Goal: Task Accomplishment & Management: Complete application form

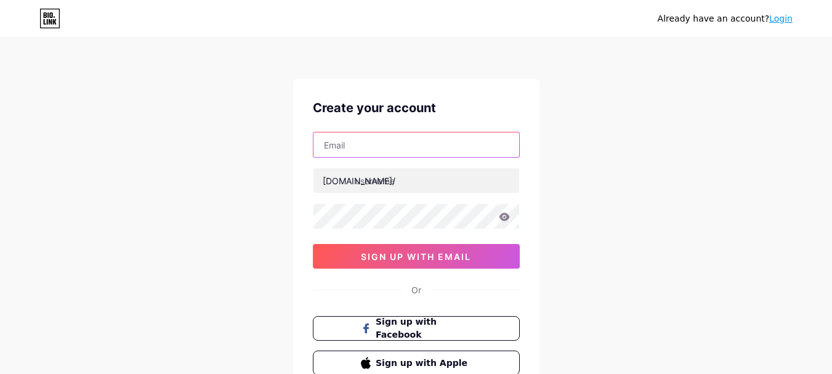
paste input "[EMAIL_ADDRESS][DOMAIN_NAME]"
type input "[EMAIL_ADDRESS][DOMAIN_NAME]"
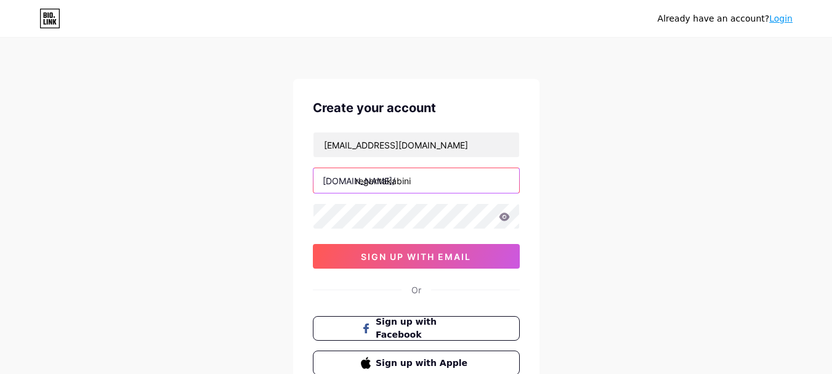
type input "regentakabini"
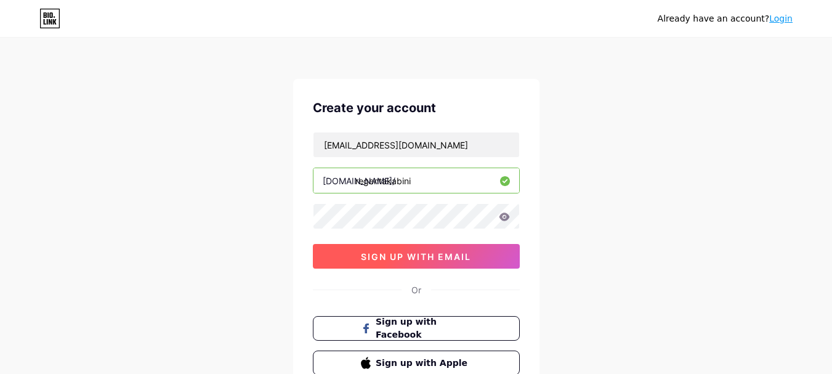
click at [398, 264] on button "sign up with email" at bounding box center [416, 256] width 207 height 25
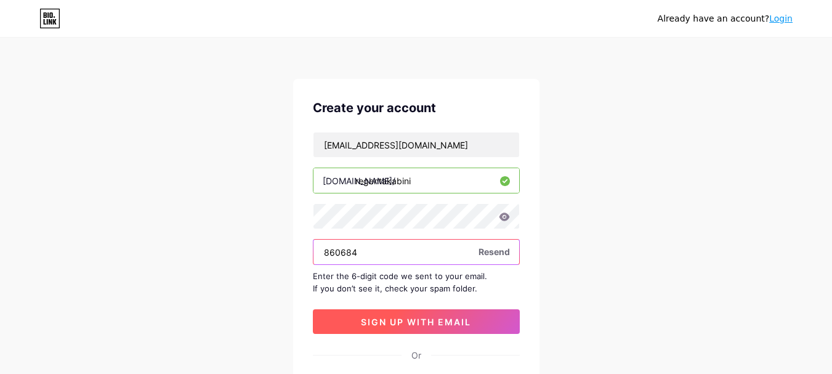
type input "860684"
click at [414, 318] on span "sign up with email" at bounding box center [416, 321] width 110 height 10
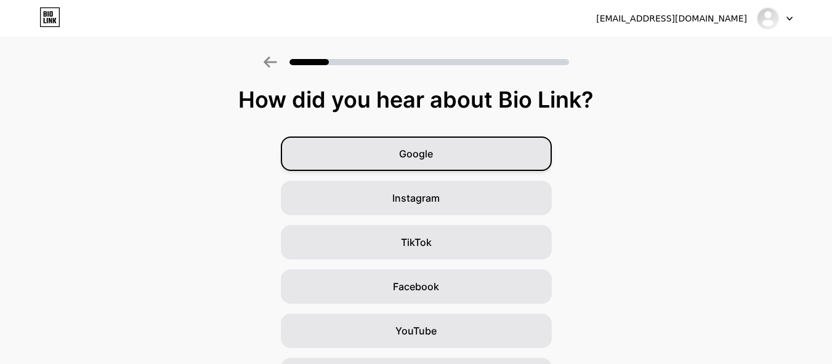
click at [452, 152] on div "Google" at bounding box center [416, 154] width 271 height 34
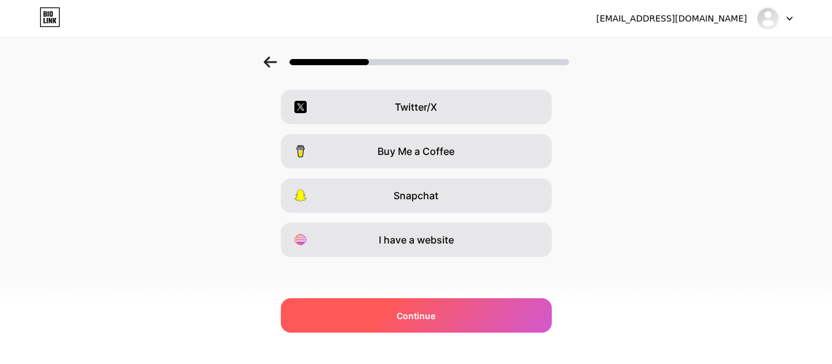
click at [425, 324] on div "Continue" at bounding box center [416, 316] width 271 height 34
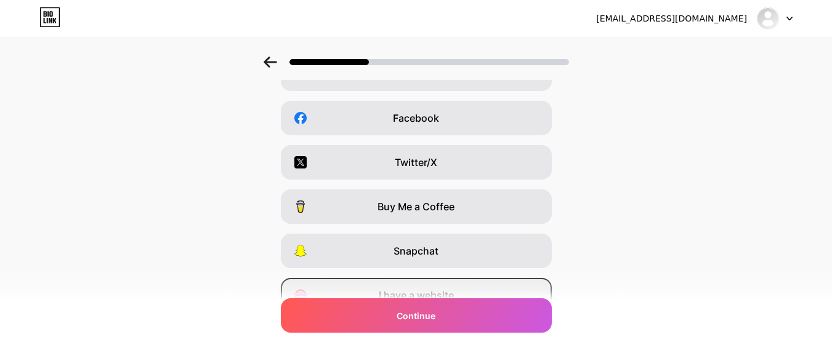
scroll to position [228, 0]
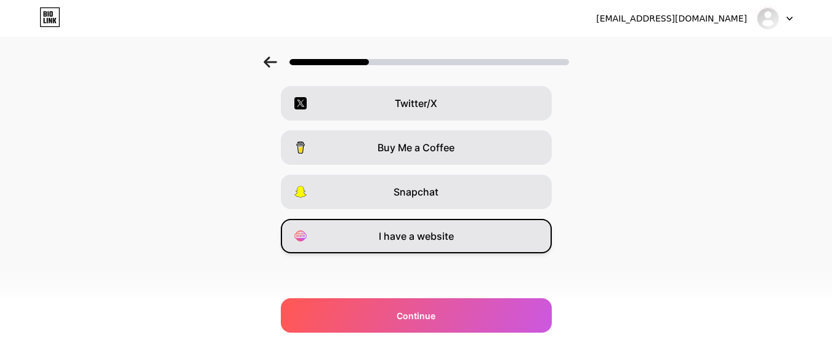
click at [404, 238] on span "I have a website" at bounding box center [416, 236] width 75 height 15
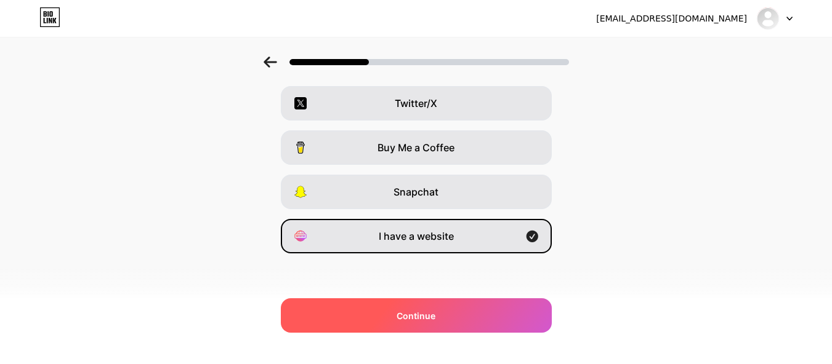
click at [396, 311] on div "Continue" at bounding box center [416, 316] width 271 height 34
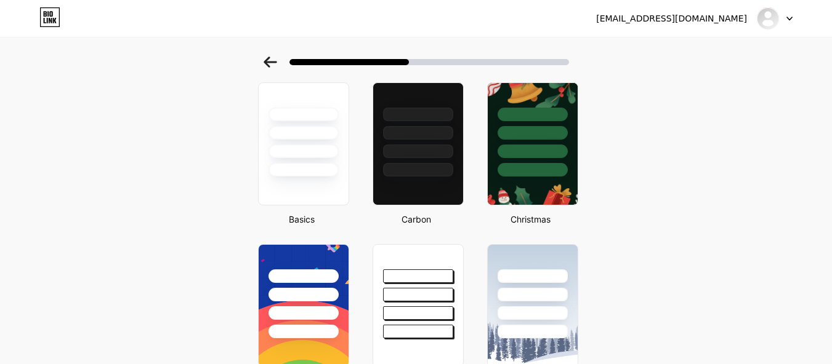
scroll to position [185, 0]
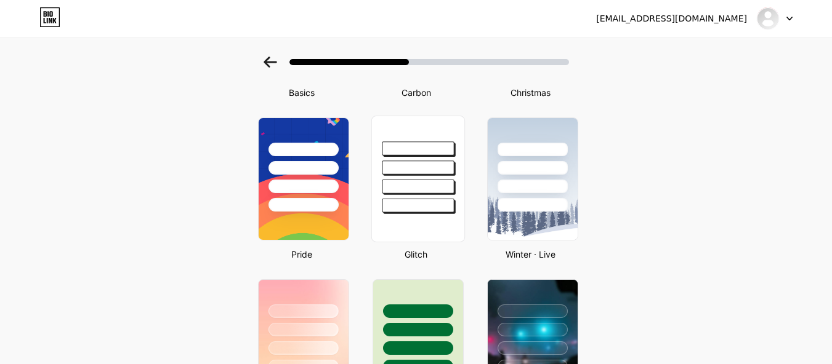
click at [443, 184] on div at bounding box center [418, 187] width 72 height 14
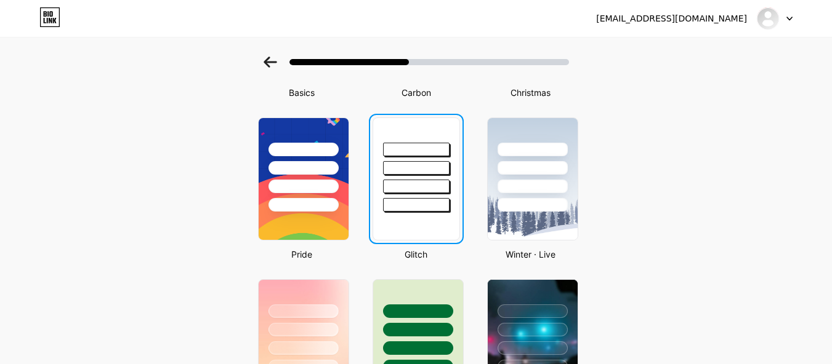
scroll to position [0, 0]
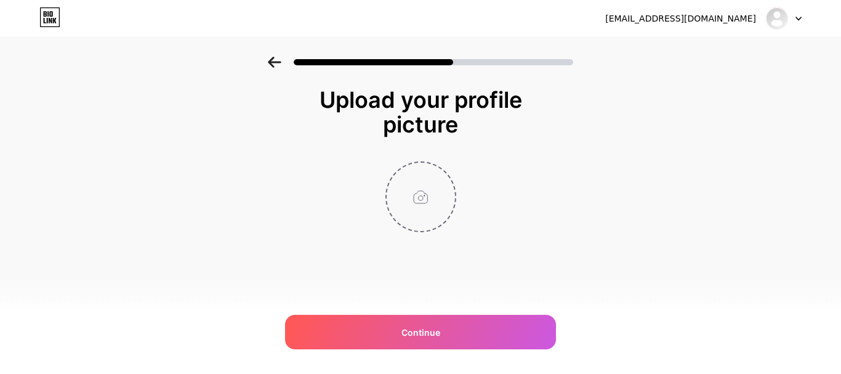
click at [411, 206] on input "file" at bounding box center [421, 197] width 68 height 68
type input "C:\fakepath\regenta-logo.png"
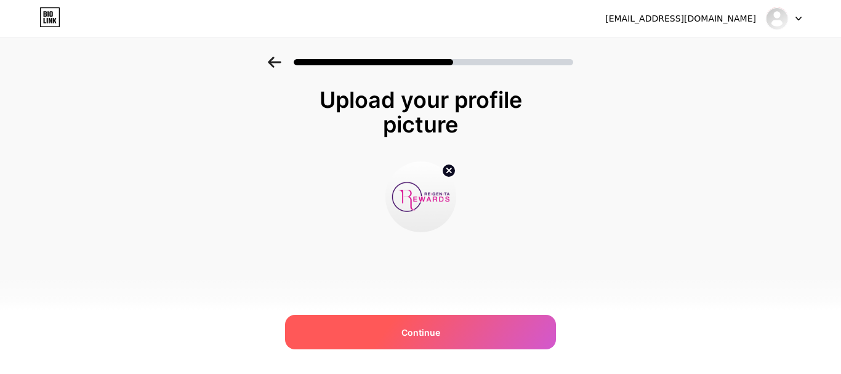
click at [424, 337] on span "Continue" at bounding box center [420, 332] width 39 height 13
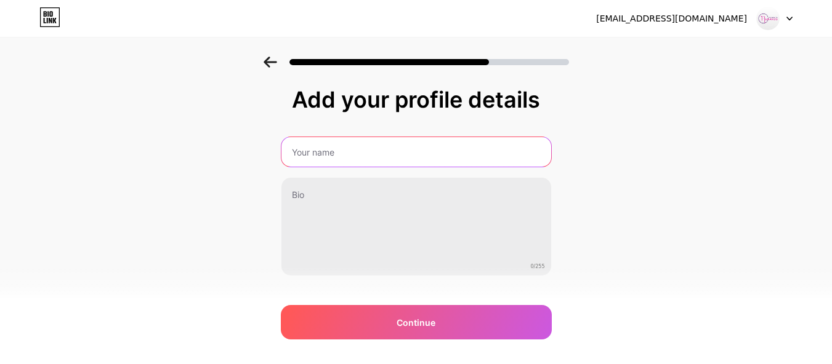
click at [356, 152] on input "text" at bounding box center [416, 152] width 270 height 30
paste input "[GEOGRAPHIC_DATA] Kabini"
type input "[GEOGRAPHIC_DATA] Kabini"
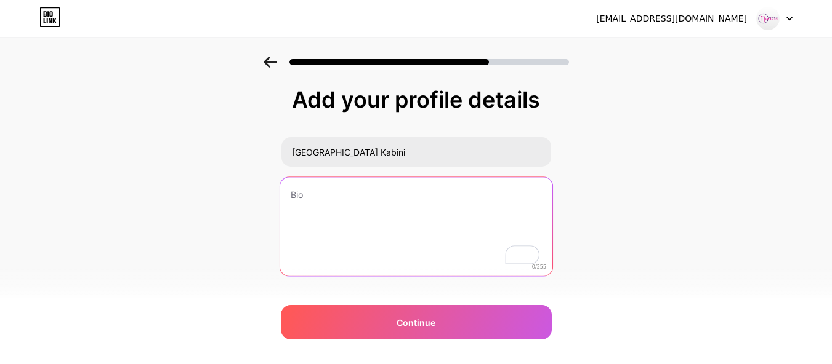
click at [387, 231] on textarea "To enrich screen reader interactions, please activate Accessibility in Grammarl…" at bounding box center [416, 227] width 272 height 100
paste textarea "Stay at one of the best resorts in [GEOGRAPHIC_DATA], where nature meets luxury…"
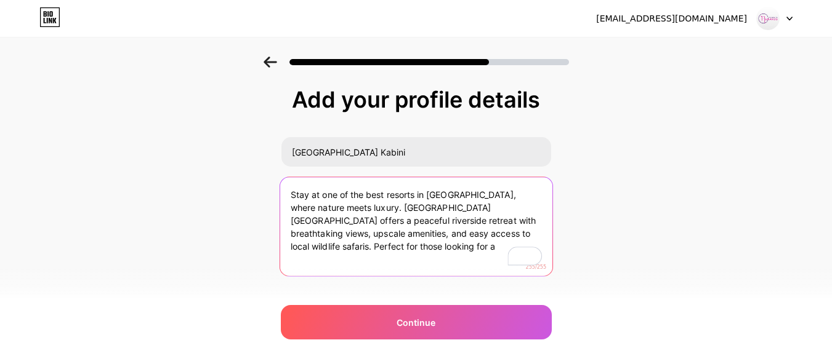
click at [466, 235] on textarea "Stay at one of the best resorts in [GEOGRAPHIC_DATA], where nature meets luxury…" at bounding box center [416, 227] width 272 height 100
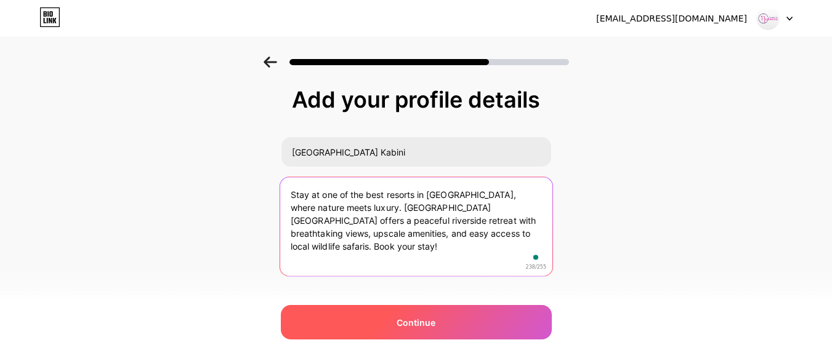
type textarea "Stay at one of the best resorts in [GEOGRAPHIC_DATA], where nature meets luxury…"
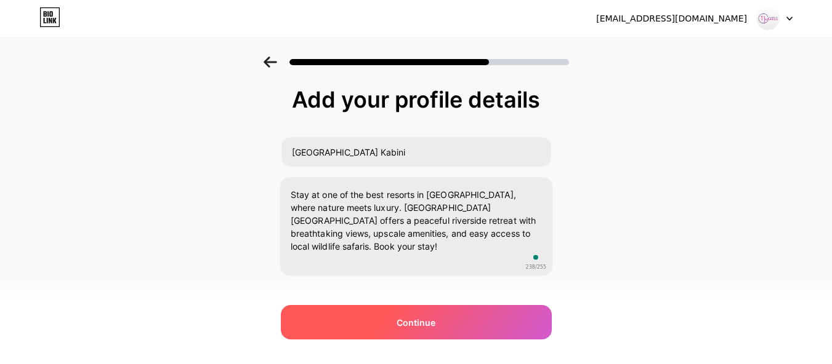
click at [464, 315] on div "Continue" at bounding box center [416, 322] width 271 height 34
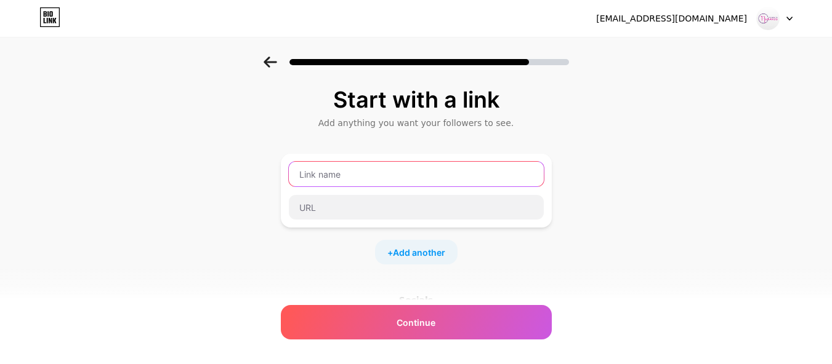
click at [398, 175] on input "text" at bounding box center [416, 174] width 255 height 25
type input "Website"
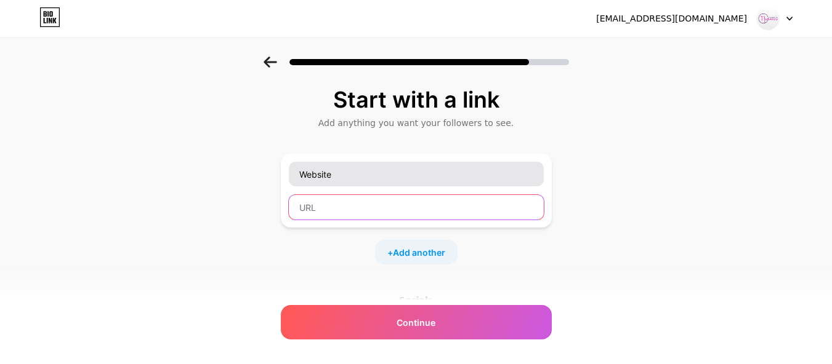
paste input "[URL][DOMAIN_NAME]"
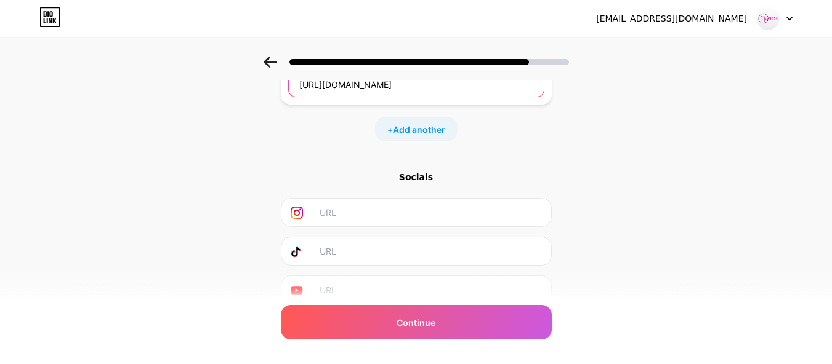
type input "[URL][DOMAIN_NAME]"
click at [202, 149] on div "Start with a link Add anything you want your followers to see. Website [URL][DO…" at bounding box center [416, 150] width 832 height 433
click at [456, 128] on div "+ Add another" at bounding box center [416, 129] width 82 height 25
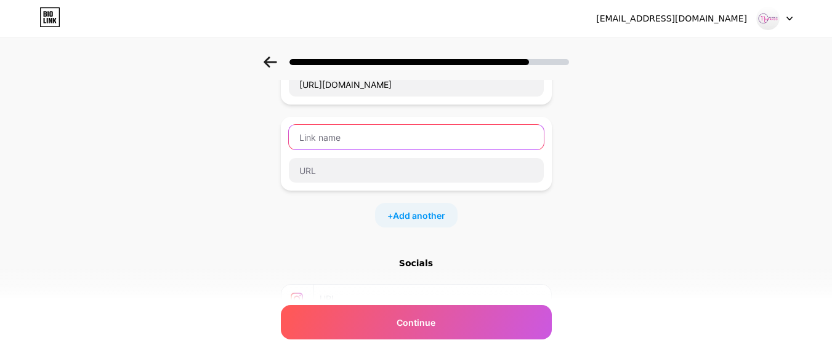
click at [378, 144] on input "text" at bounding box center [416, 137] width 255 height 25
type input "Book Your Stay"
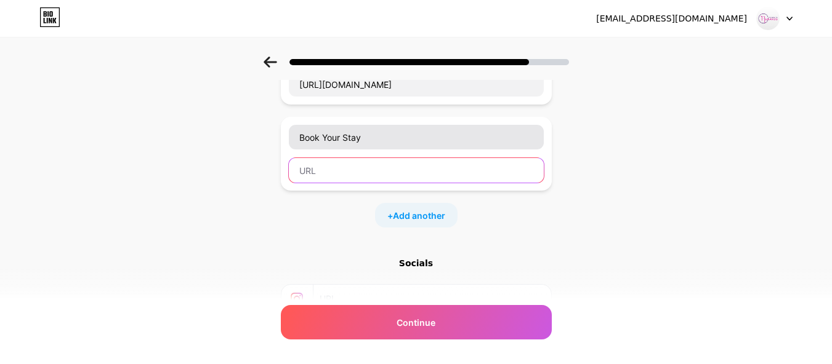
paste input "[URL][DOMAIN_NAME]"
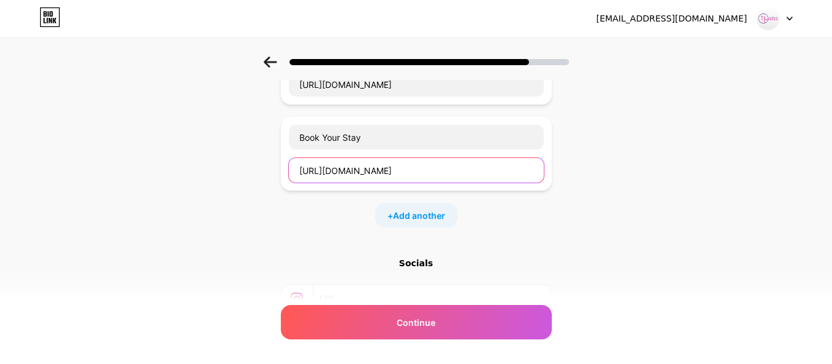
type input "[URL][DOMAIN_NAME]"
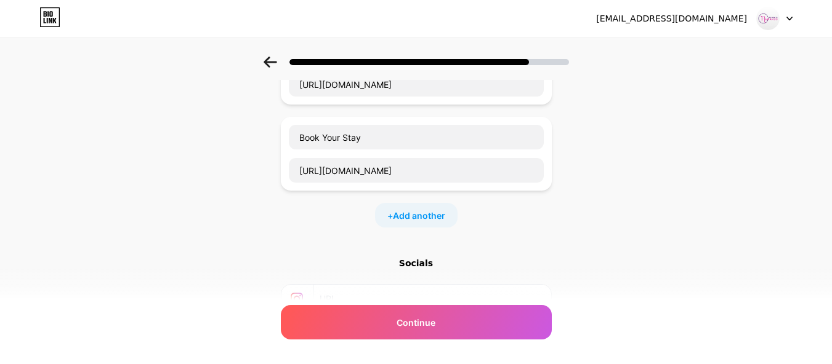
scroll to position [0, 0]
click at [340, 211] on div "+ Add another" at bounding box center [416, 215] width 271 height 25
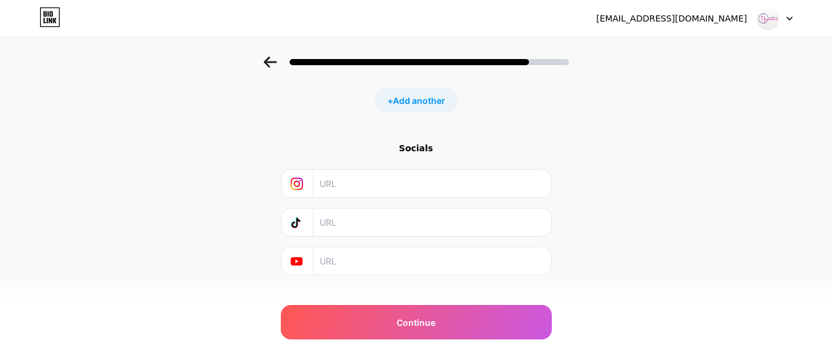
scroll to position [246, 0]
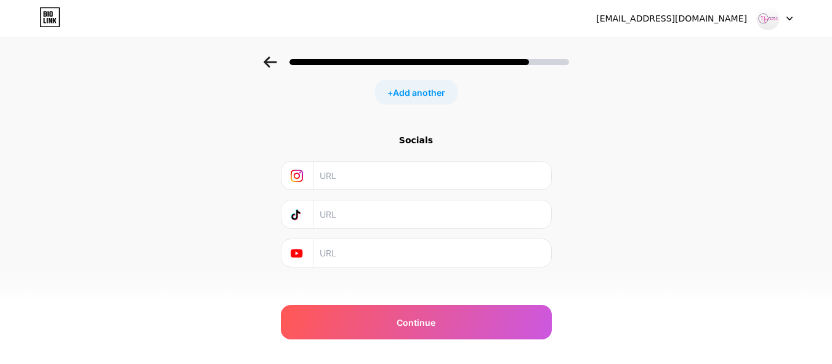
click at [355, 171] on input "text" at bounding box center [431, 176] width 223 height 28
paste input "[URL][DOMAIN_NAME]"
type input "[URL][DOMAIN_NAME]"
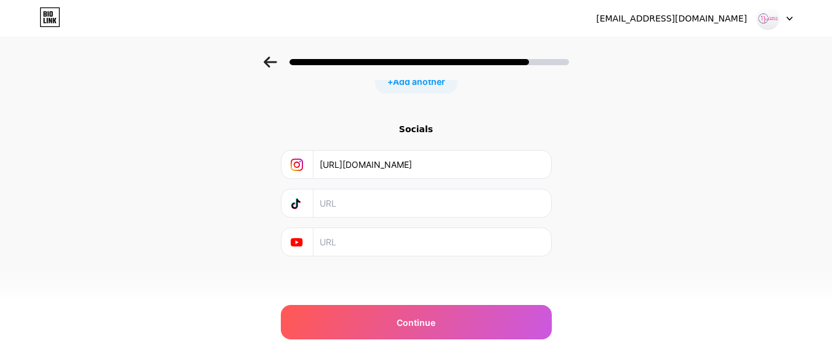
scroll to position [260, 0]
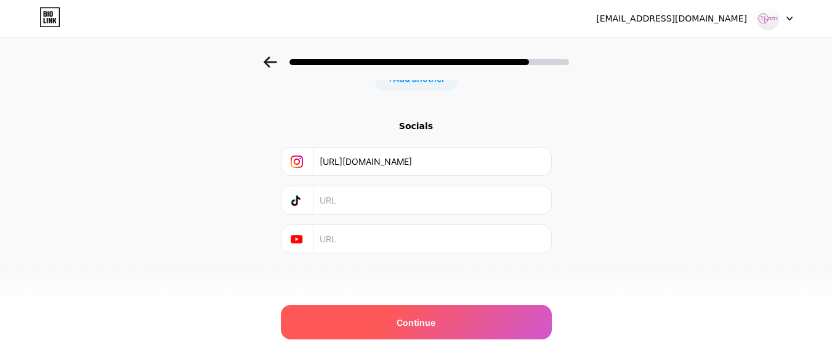
click at [399, 311] on div "Continue" at bounding box center [416, 322] width 271 height 34
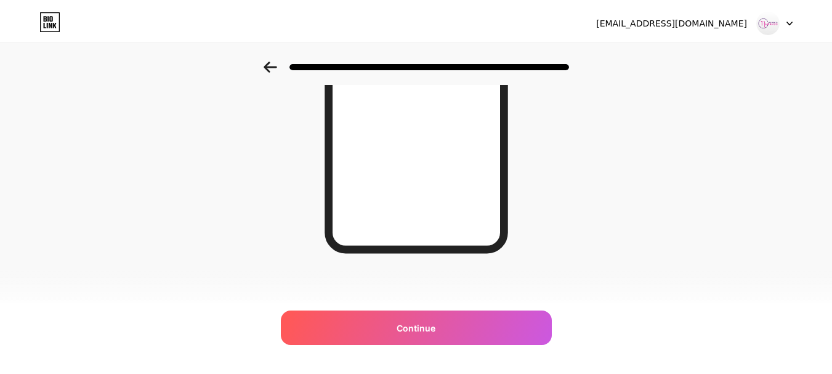
scroll to position [0, 0]
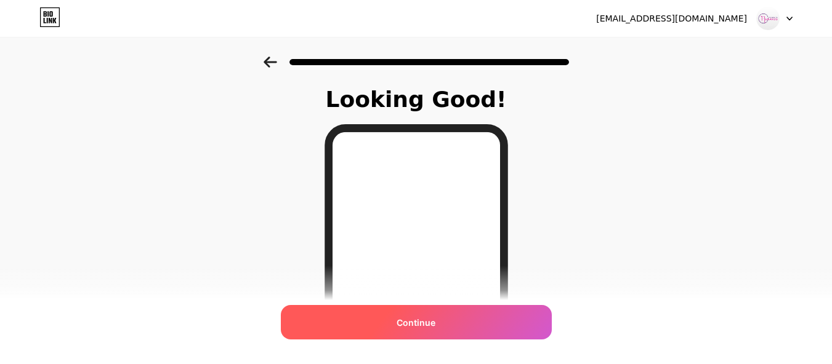
click at [407, 312] on div "Continue" at bounding box center [416, 322] width 271 height 34
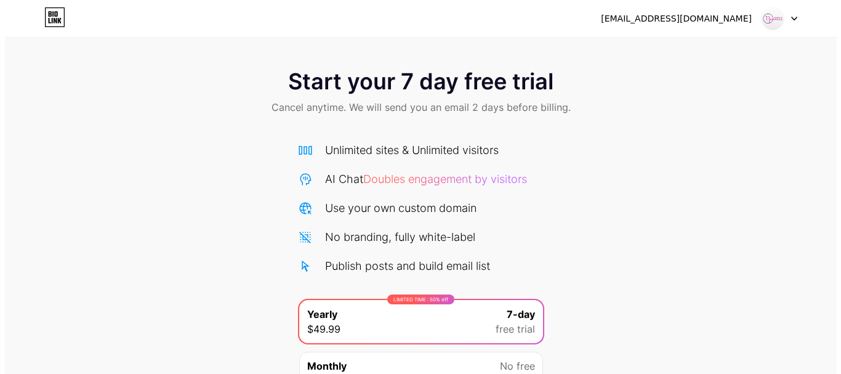
scroll to position [122, 0]
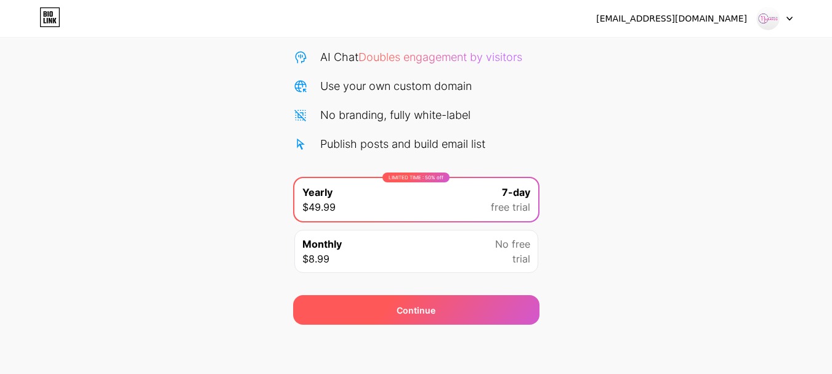
click at [420, 310] on div "Continue" at bounding box center [415, 310] width 39 height 13
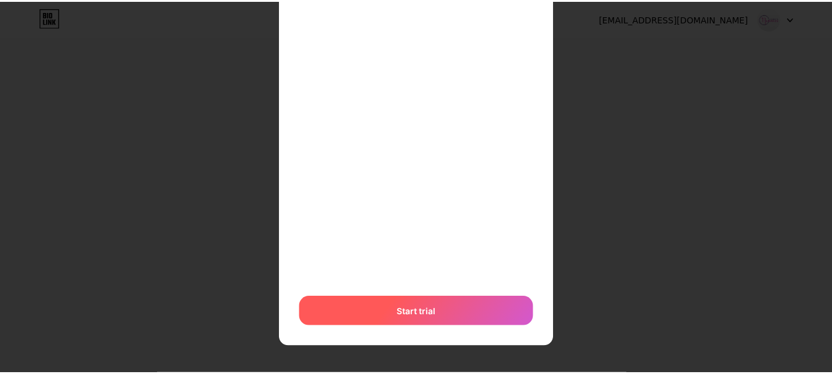
scroll to position [0, 0]
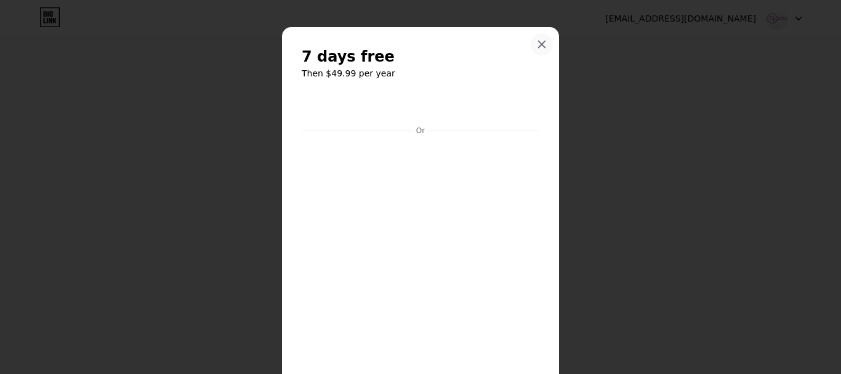
click at [539, 48] on icon at bounding box center [542, 44] width 10 height 10
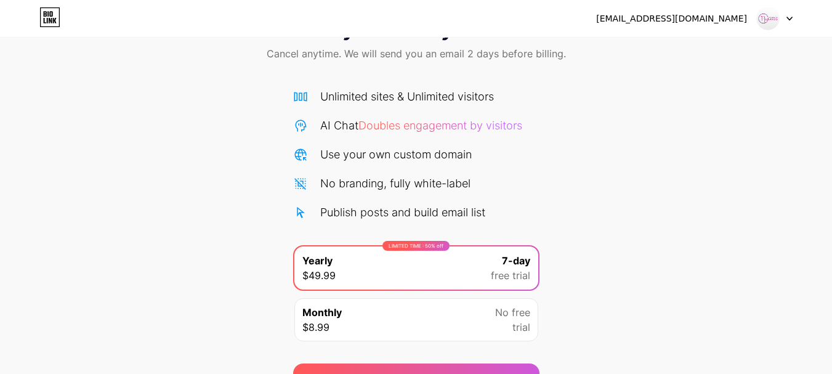
scroll to position [122, 0]
